Goal: Download file/media

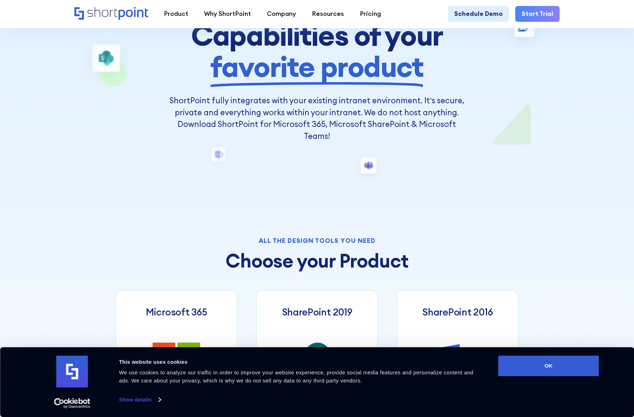
scroll to position [141, 0]
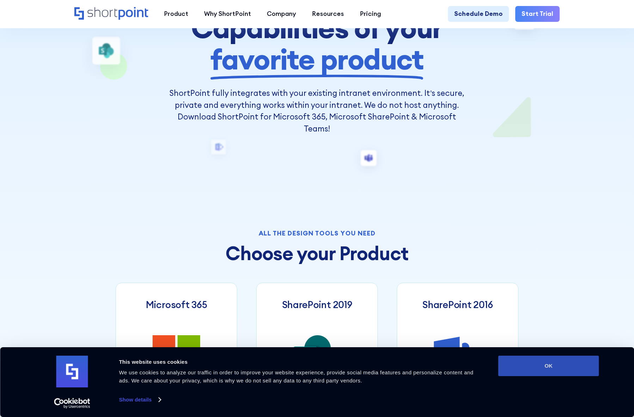
click at [574, 361] on button "OK" at bounding box center [549, 366] width 101 height 20
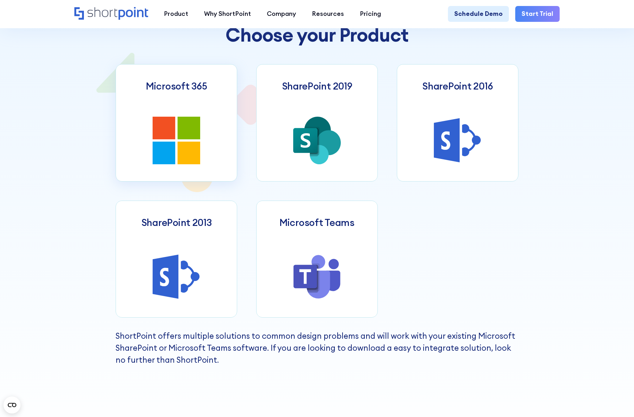
scroll to position [353, 0]
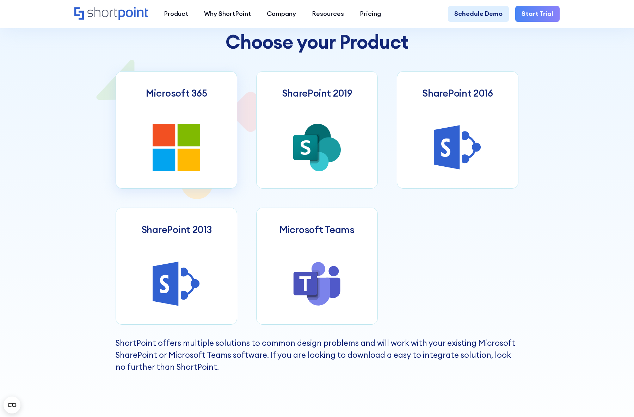
click at [189, 165] on icon at bounding box center [189, 160] width 23 height 23
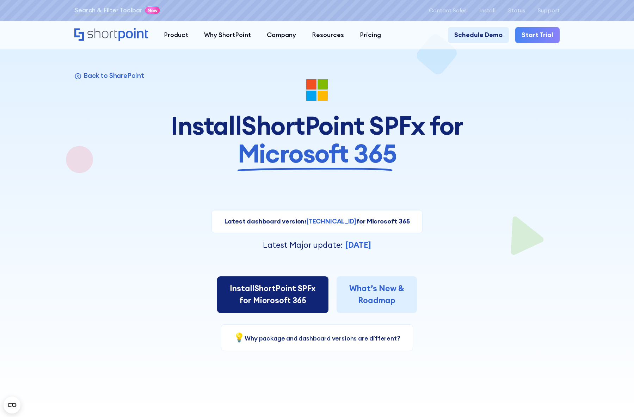
click at [245, 287] on span "Install" at bounding box center [242, 288] width 25 height 10
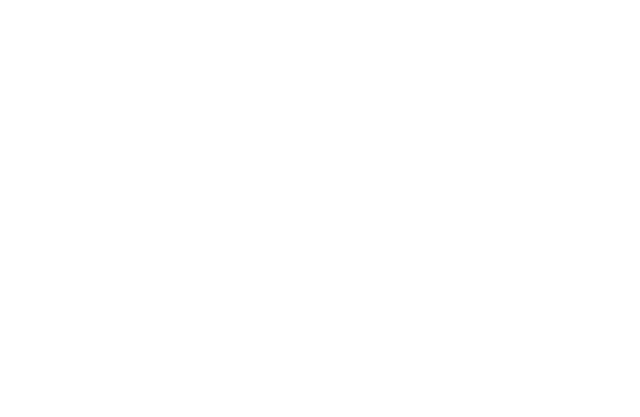
select select "Microsoft 365"
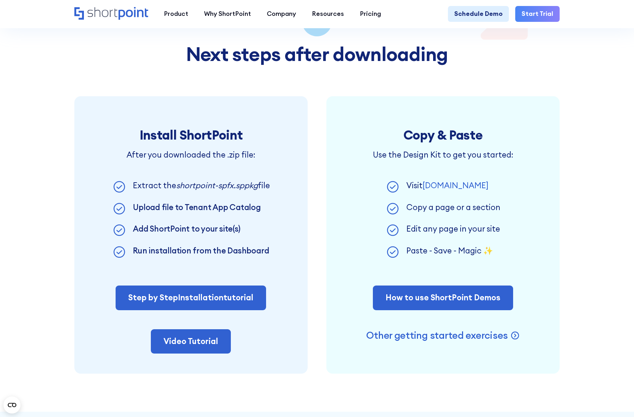
scroll to position [458, 0]
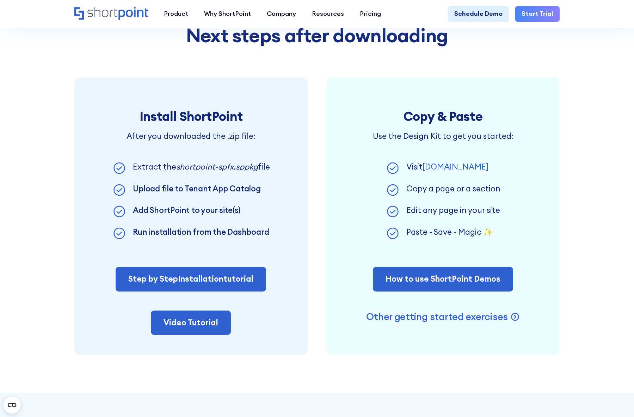
click at [57, 42] on section "Next steps after downloading Install ShortPoint After you downloaded the .zip f…" at bounding box center [317, 190] width 634 height 405
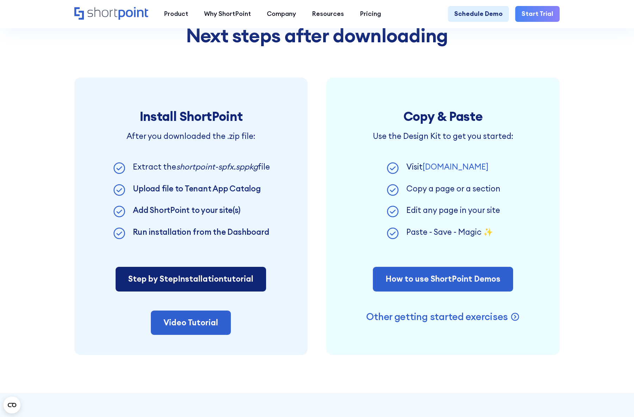
click at [179, 276] on link "Step by Step Installation tutorial" at bounding box center [191, 279] width 151 height 25
